Goal: Browse casually

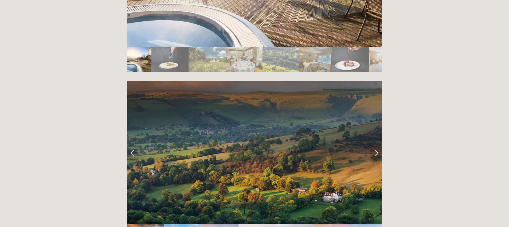
scroll to position [1054, 0]
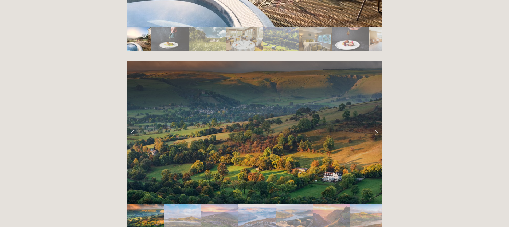
click at [377, 124] on link "Next Slide" at bounding box center [377, 132] width 12 height 16
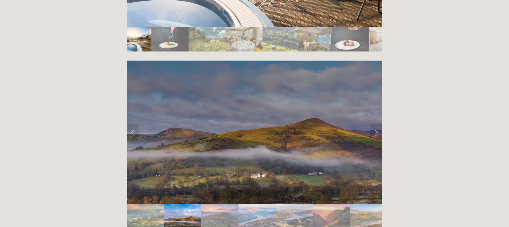
click at [377, 124] on link "Next Slide" at bounding box center [377, 132] width 12 height 16
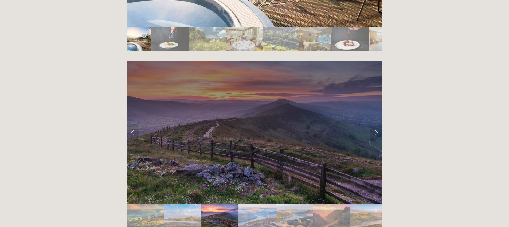
click at [377, 124] on link "Next Slide" at bounding box center [377, 132] width 12 height 16
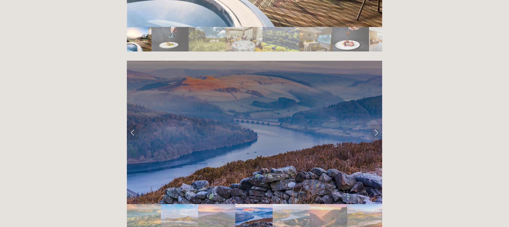
click at [377, 124] on link "Next Slide" at bounding box center [377, 132] width 12 height 16
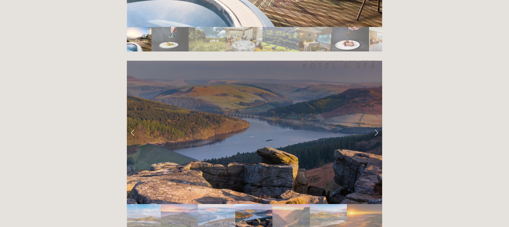
click at [377, 124] on link "Next Slide" at bounding box center [377, 132] width 12 height 16
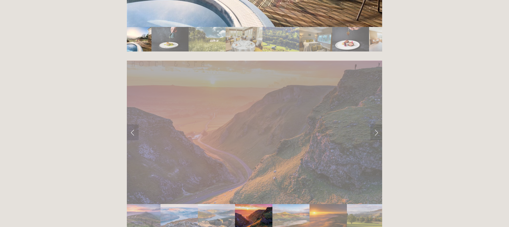
click at [377, 124] on link "Next Slide" at bounding box center [377, 132] width 12 height 16
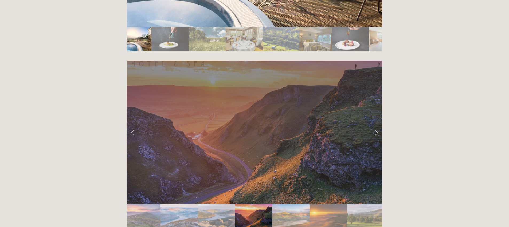
click at [377, 124] on link "Next Slide" at bounding box center [377, 132] width 12 height 16
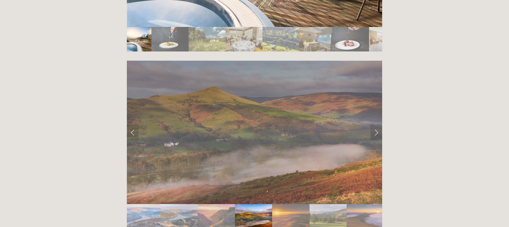
click at [377, 124] on link "Next Slide" at bounding box center [377, 132] width 12 height 16
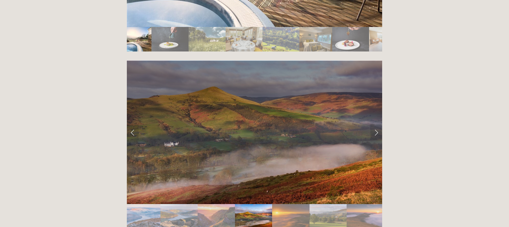
click at [377, 124] on link "Next Slide" at bounding box center [377, 132] width 12 height 16
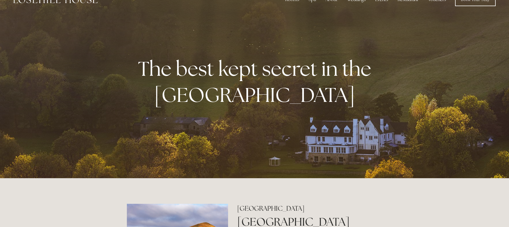
scroll to position [0, 0]
